Goal: Communication & Community: Ask a question

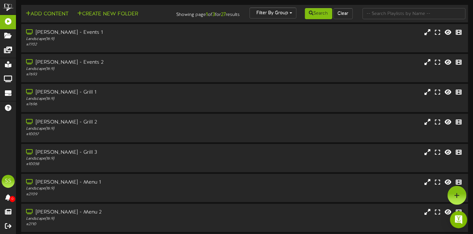
click at [459, 217] on img "Open Intercom Messenger" at bounding box center [458, 220] width 8 height 8
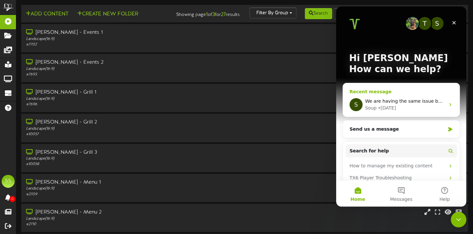
click at [428, 97] on div "S We are having the same issue but on Theatre 1 And theatre 5 now... both showi…" at bounding box center [401, 105] width 117 height 24
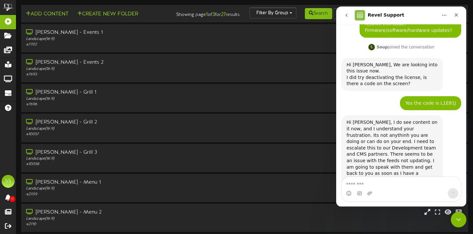
scroll to position [631, 0]
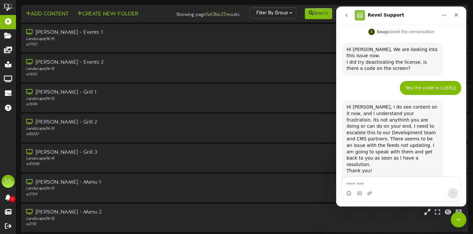
click at [385, 184] on textarea "Message…" at bounding box center [400, 182] width 119 height 11
click at [456, 16] on icon "Close" at bounding box center [455, 14] width 5 height 5
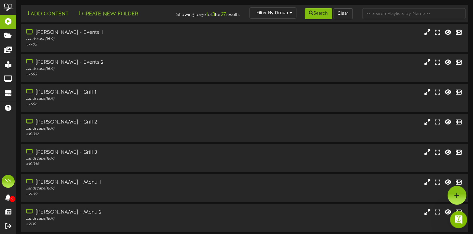
click at [456, 217] on icon "Open Intercom Messenger" at bounding box center [457, 219] width 11 height 11
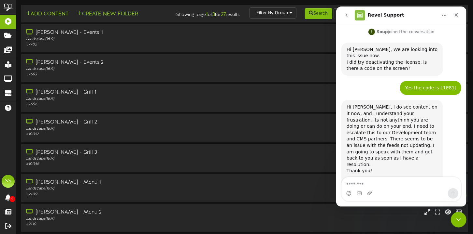
click at [342, 14] on button "go back" at bounding box center [346, 15] width 12 height 12
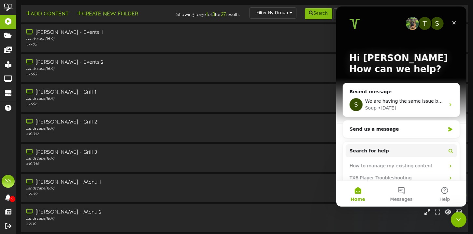
scroll to position [0, 0]
click at [395, 131] on div "Send us a message" at bounding box center [396, 129] width 95 height 7
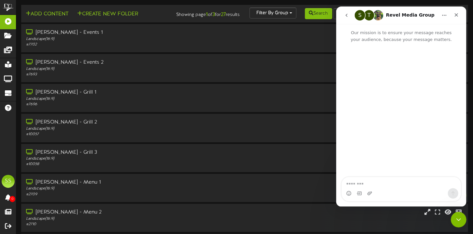
click at [386, 186] on textarea "Message…" at bounding box center [400, 182] width 119 height 11
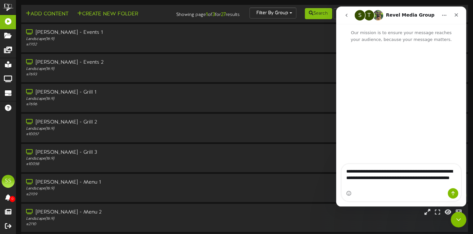
type textarea "**********"
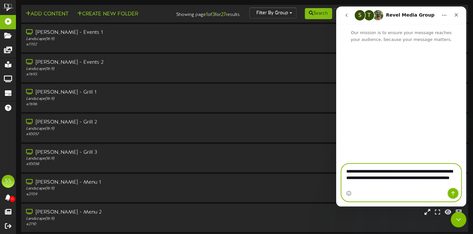
click at [456, 192] on button "Send a message…" at bounding box center [452, 194] width 10 height 10
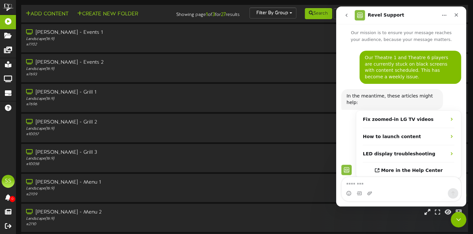
click at [276, 53] on div "Gilbert - Events 1 Landscape ( 16:9 ) # 7702" at bounding box center [244, 38] width 456 height 29
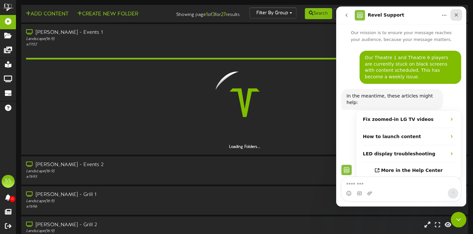
drag, startPoint x: 791, startPoint y: 23, endPoint x: 455, endPoint y: 17, distance: 336.1
click at [455, 17] on icon "Close" at bounding box center [455, 14] width 5 height 5
